Goal: Find specific page/section: Find specific page/section

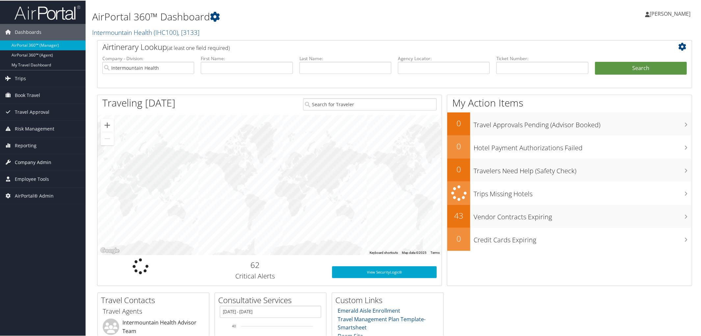
click at [28, 163] on span "Company Admin" at bounding box center [33, 162] width 37 height 16
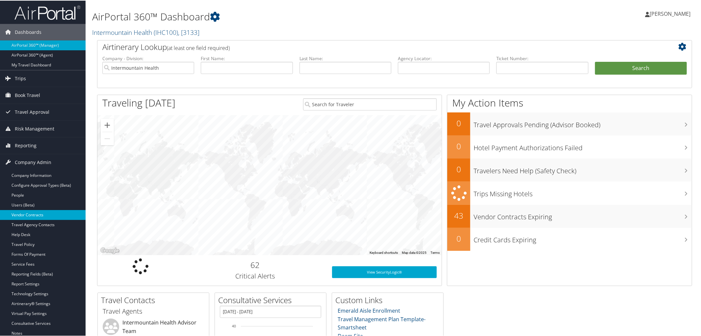
click at [38, 212] on link "Vendor Contracts" at bounding box center [43, 215] width 86 height 10
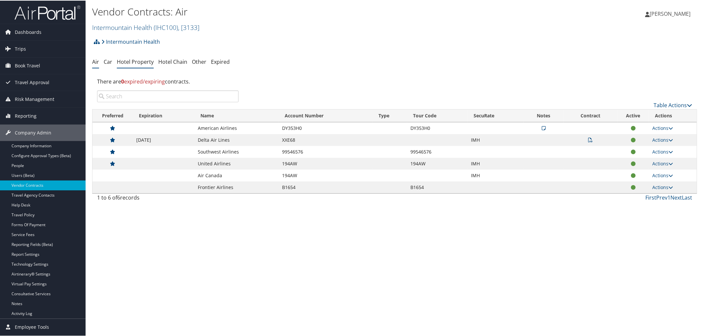
click at [134, 63] on link "Hotel Property" at bounding box center [135, 61] width 37 height 7
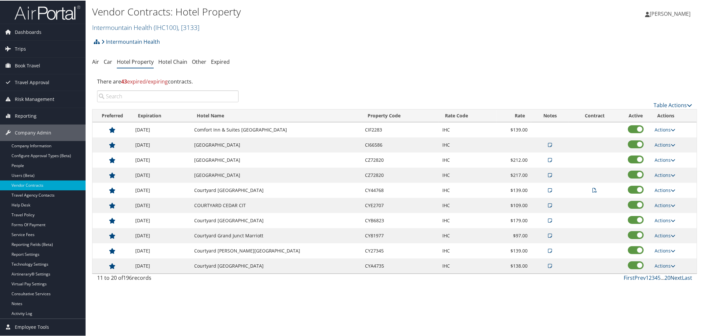
click at [675, 278] on link "Next" at bounding box center [676, 277] width 12 height 7
click at [635, 280] on link "Prev" at bounding box center [640, 277] width 11 height 7
click at [672, 280] on link "Next" at bounding box center [676, 277] width 12 height 7
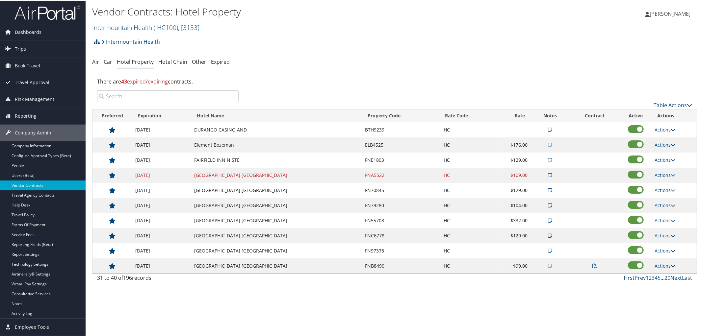
click at [672, 280] on link "Next" at bounding box center [676, 277] width 12 height 7
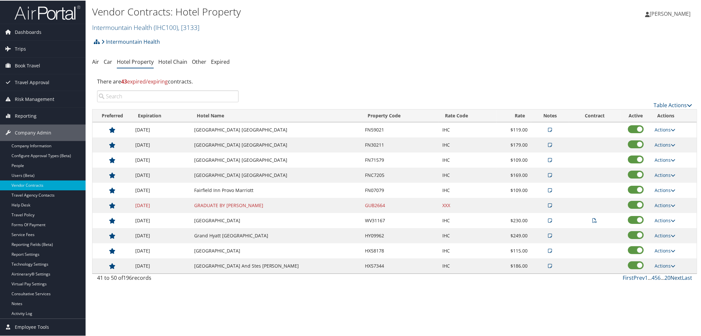
click at [672, 280] on link "Next" at bounding box center [676, 277] width 12 height 7
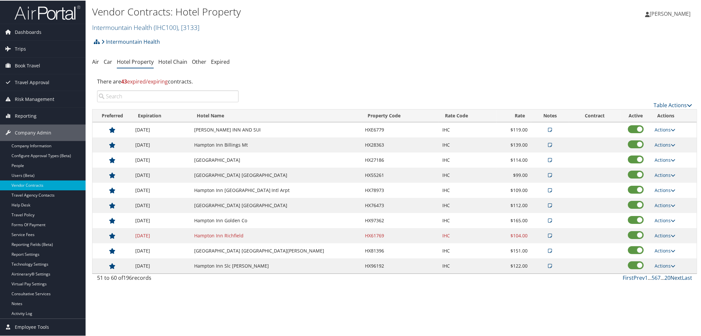
click at [672, 280] on link "Next" at bounding box center [676, 277] width 12 height 7
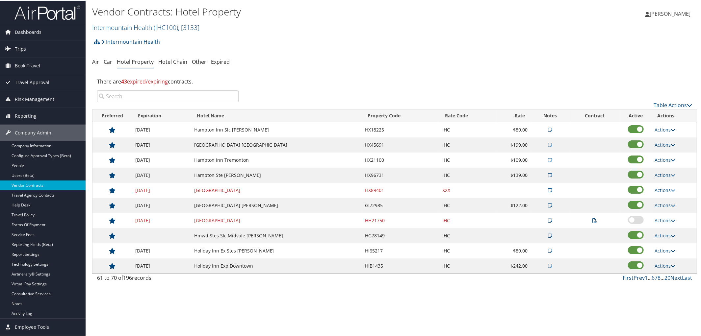
click at [672, 280] on link "Next" at bounding box center [676, 277] width 12 height 7
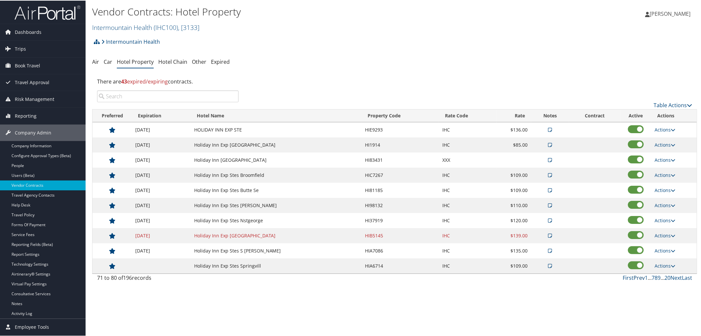
click at [635, 280] on link "Prev" at bounding box center [639, 277] width 11 height 7
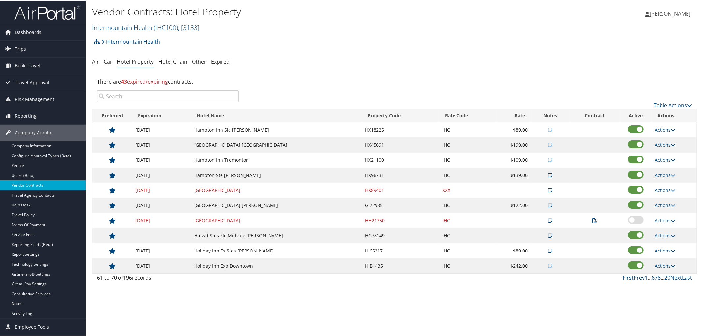
click at [635, 280] on link "Prev" at bounding box center [639, 277] width 11 height 7
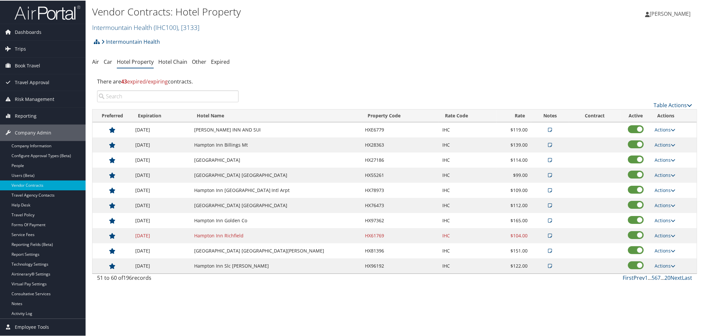
click at [635, 280] on link "Prev" at bounding box center [639, 277] width 11 height 7
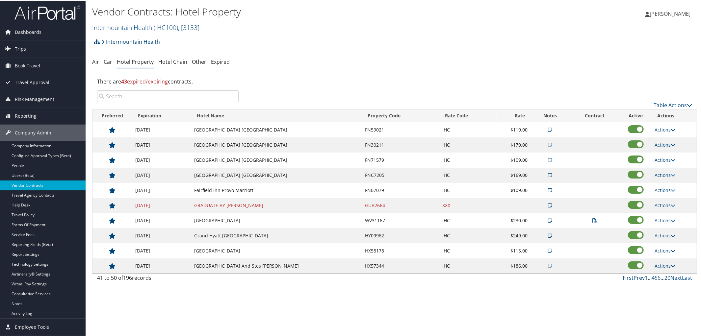
click at [636, 280] on link "Prev" at bounding box center [639, 277] width 11 height 7
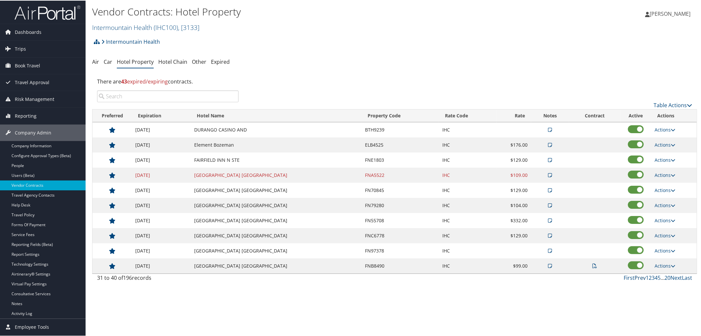
click at [636, 280] on link "Prev" at bounding box center [640, 277] width 11 height 7
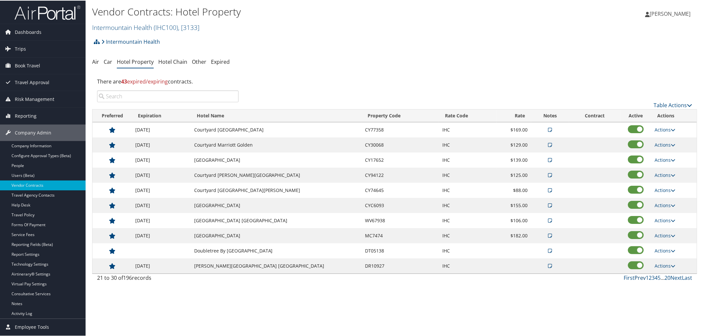
click at [636, 280] on link "Prev" at bounding box center [640, 277] width 11 height 7
click at [676, 278] on link "Next" at bounding box center [676, 277] width 12 height 7
click at [639, 279] on link "Prev" at bounding box center [640, 277] width 11 height 7
click at [672, 281] on link "Next" at bounding box center [676, 277] width 12 height 7
click at [685, 278] on link "Last" at bounding box center [687, 277] width 10 height 7
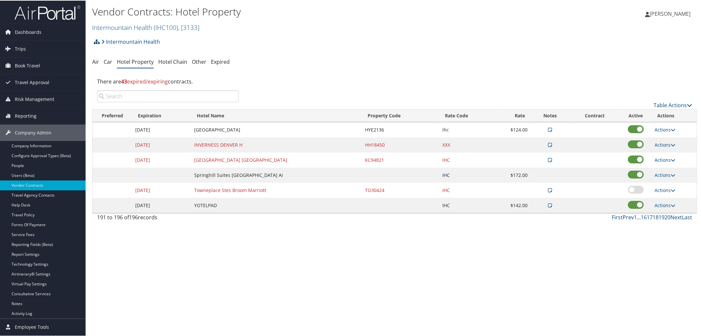
click at [624, 216] on link "Prev" at bounding box center [628, 216] width 11 height 7
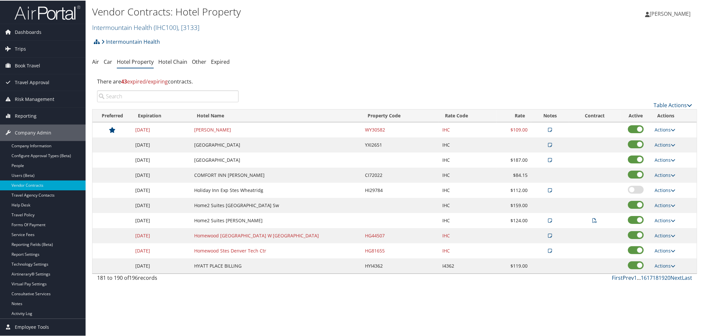
click at [627, 280] on link "Prev" at bounding box center [628, 277] width 11 height 7
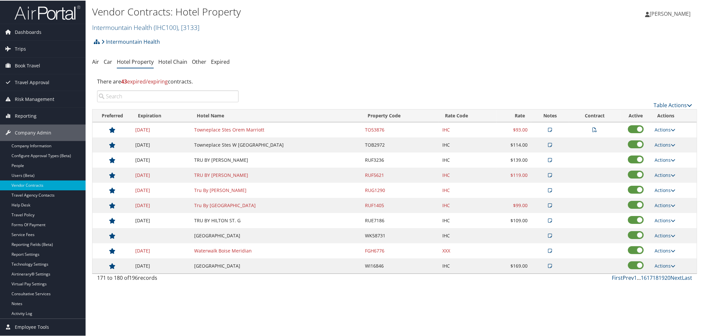
click at [626, 280] on link "Prev" at bounding box center [628, 277] width 11 height 7
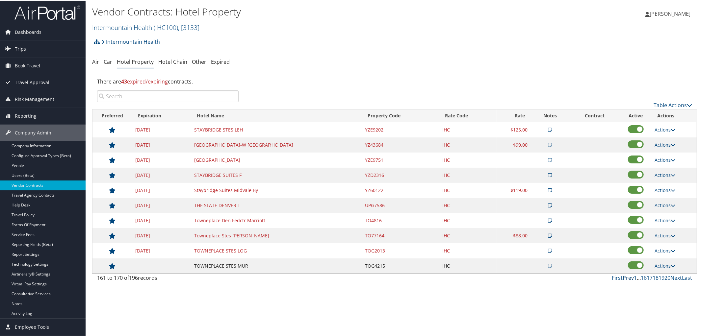
click at [626, 280] on link "Prev" at bounding box center [628, 277] width 11 height 7
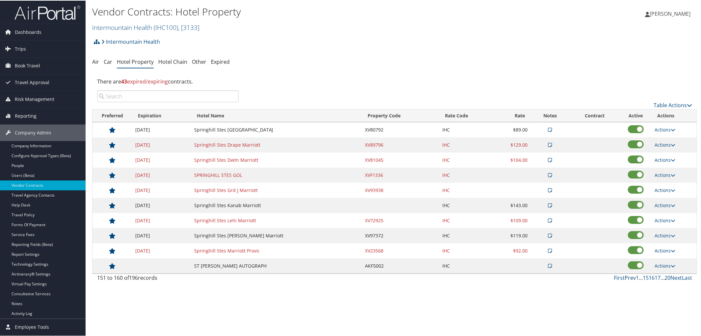
click at [626, 280] on link "Prev" at bounding box center [630, 277] width 11 height 7
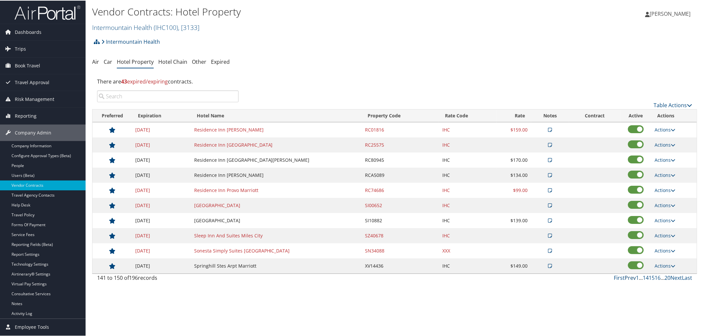
click at [626, 280] on link "Prev" at bounding box center [630, 277] width 11 height 7
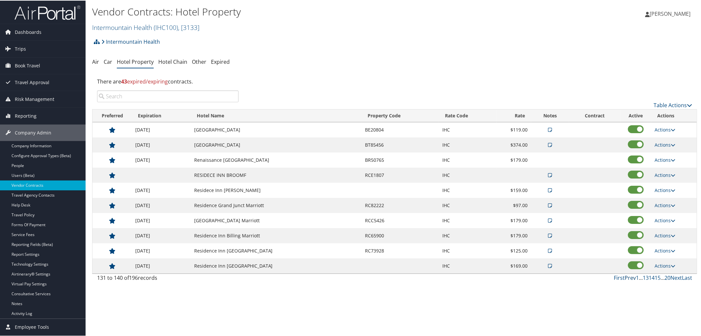
click at [626, 280] on link "Prev" at bounding box center [630, 277] width 11 height 7
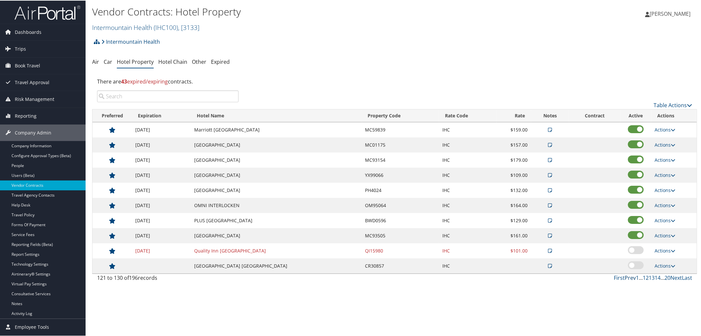
click at [627, 280] on link "Prev" at bounding box center [630, 277] width 11 height 7
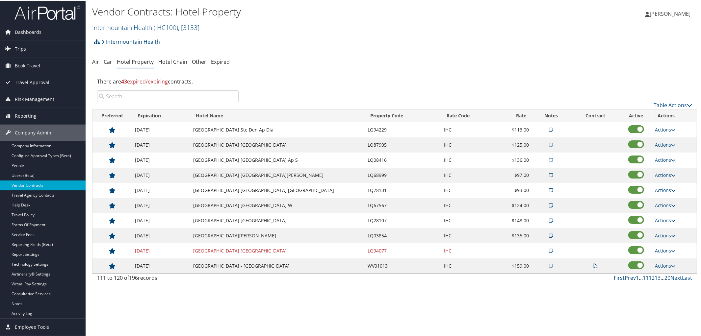
click at [627, 280] on link "Prev" at bounding box center [630, 277] width 11 height 7
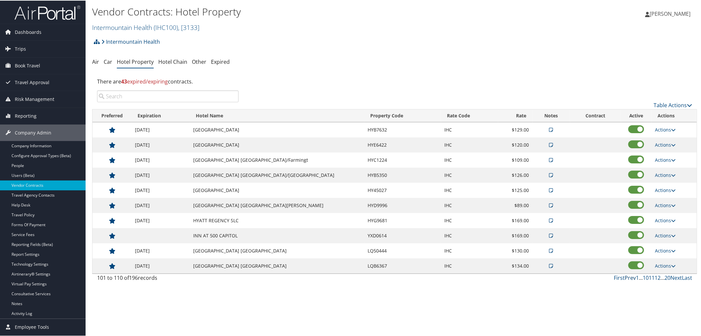
click at [627, 280] on link "Prev" at bounding box center [630, 277] width 11 height 7
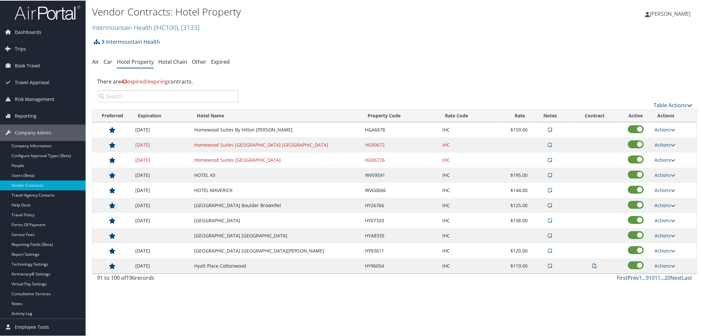
click at [628, 280] on link "Prev" at bounding box center [633, 277] width 11 height 7
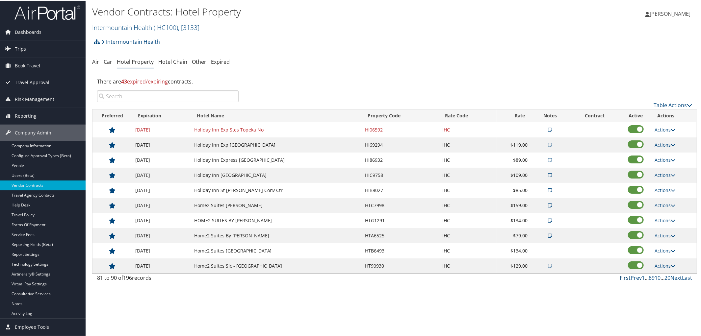
click at [627, 280] on link "First" at bounding box center [625, 277] width 11 height 7
click at [627, 280] on link "First" at bounding box center [629, 277] width 11 height 7
click at [673, 280] on link "Next" at bounding box center [676, 277] width 12 height 7
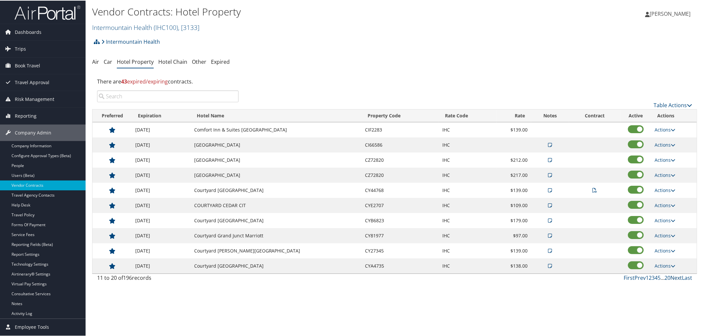
click at [673, 280] on link "Next" at bounding box center [676, 277] width 12 height 7
click at [675, 277] on link "Next" at bounding box center [676, 277] width 12 height 7
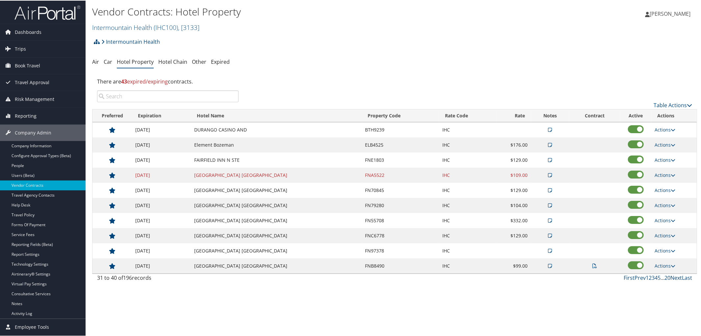
click at [673, 280] on link "Next" at bounding box center [676, 277] width 12 height 7
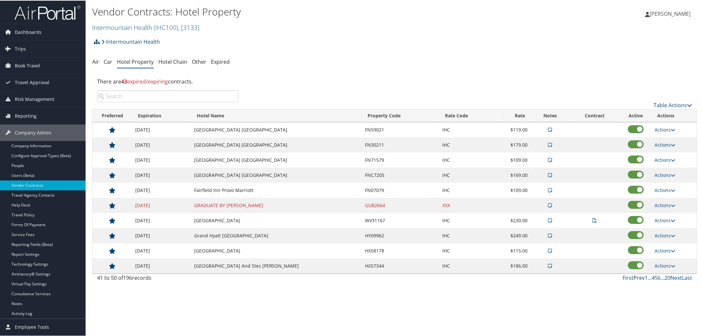
click at [637, 280] on link "Prev" at bounding box center [639, 277] width 11 height 7
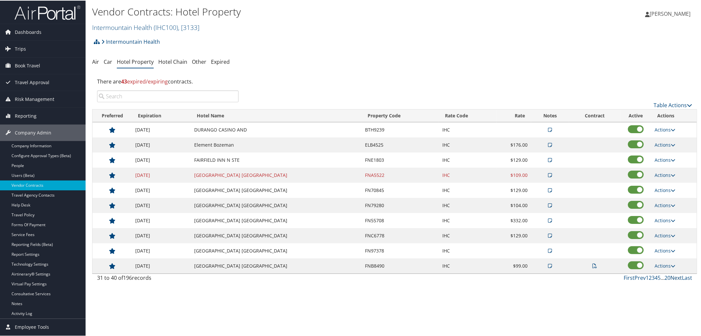
click at [672, 277] on link "Next" at bounding box center [676, 277] width 12 height 7
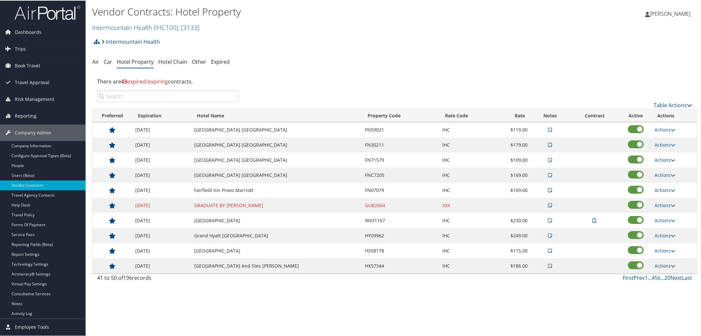
click at [635, 279] on link "Prev" at bounding box center [639, 277] width 11 height 7
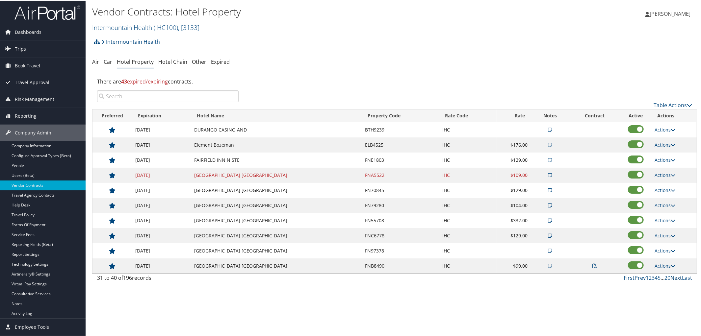
click at [670, 279] on link "Next" at bounding box center [676, 277] width 12 height 7
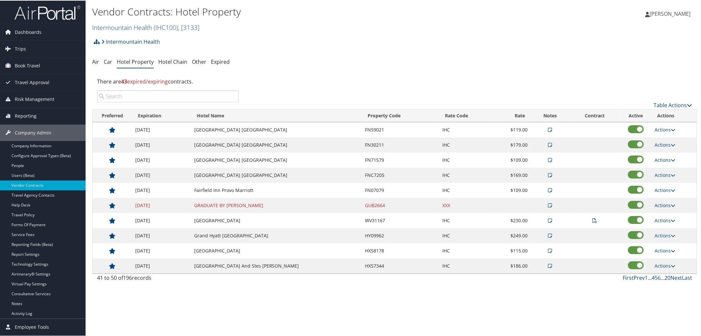
click at [636, 281] on link "Prev" at bounding box center [639, 277] width 11 height 7
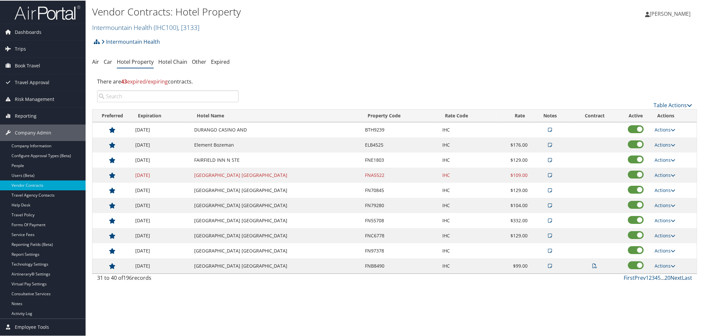
click at [672, 281] on link "Next" at bounding box center [676, 277] width 12 height 7
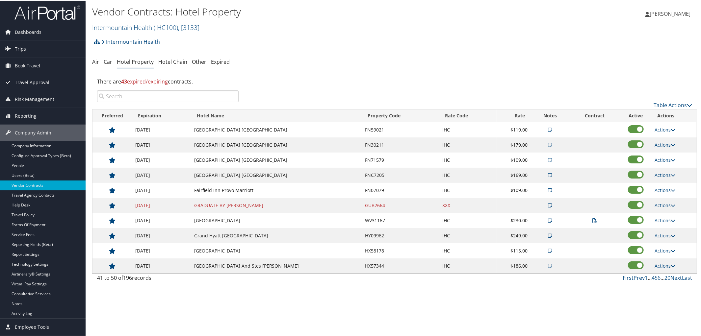
click at [650, 13] on span "[PERSON_NAME]" at bounding box center [670, 13] width 41 height 7
click at [618, 117] on link "Sign Out" at bounding box center [652, 118] width 73 height 11
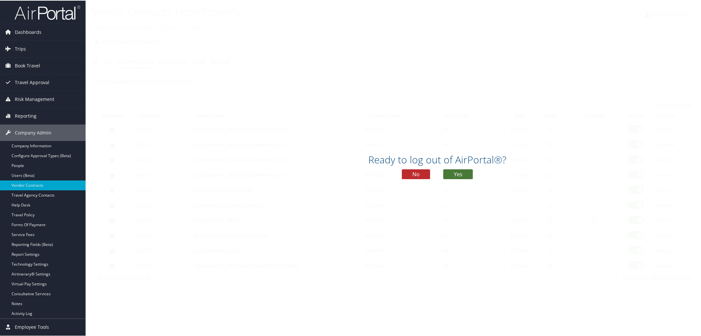
click at [452, 173] on button "Yes" at bounding box center [458, 174] width 30 height 10
